Goal: Task Accomplishment & Management: Manage account settings

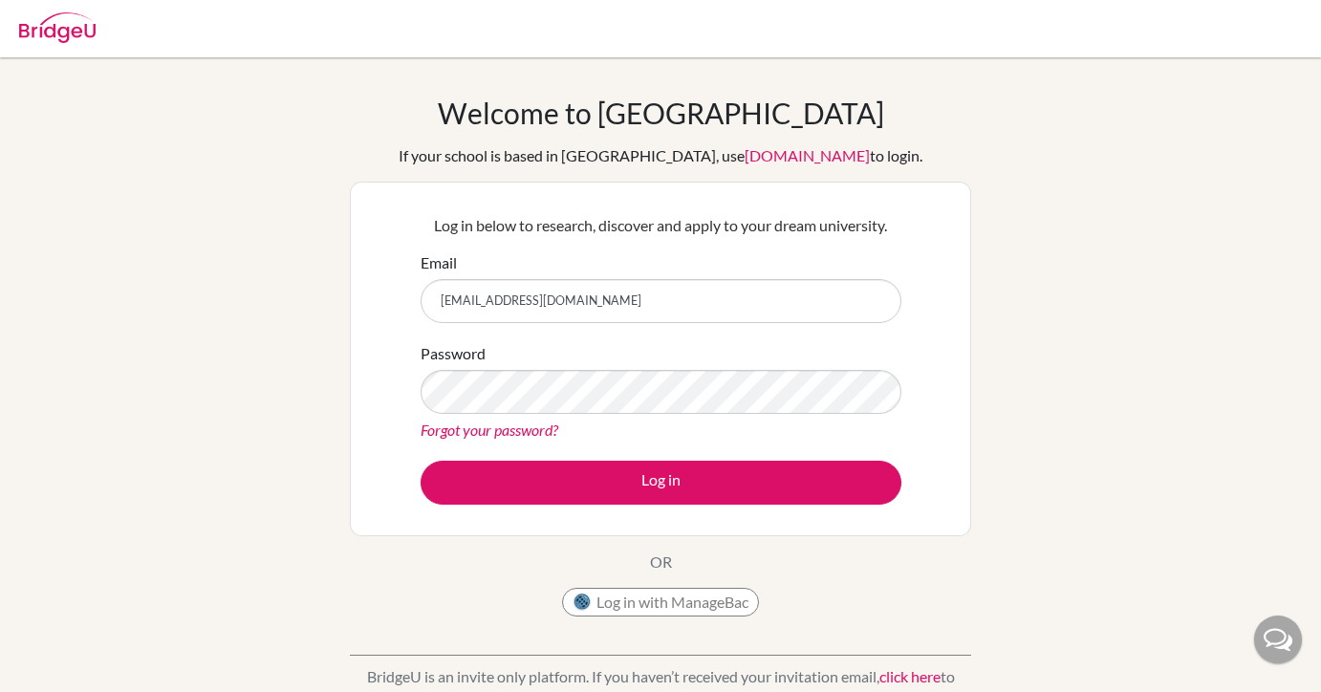
click at [420, 461] on button "Log in" at bounding box center [660, 483] width 481 height 44
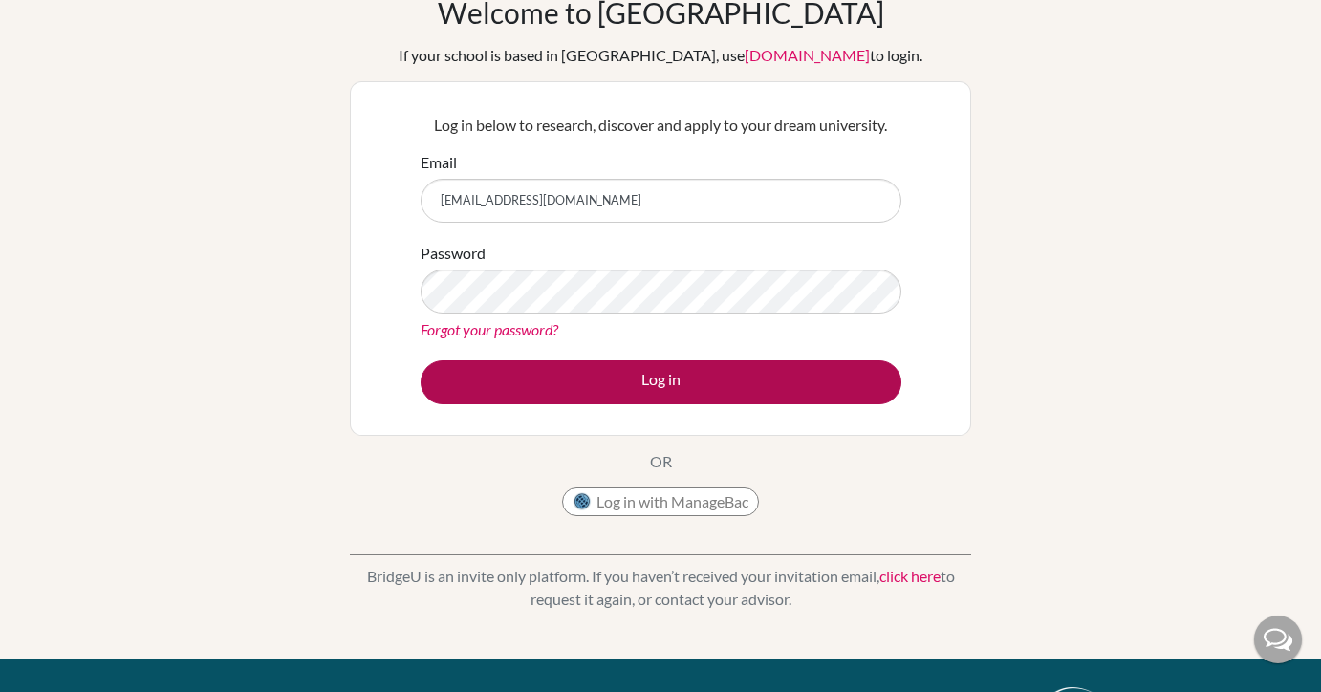
scroll to position [156, 0]
